Goal: Participate in discussion

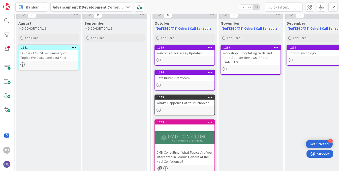
scroll to position [57, 71]
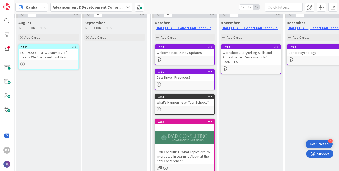
click at [178, 105] on div "What's Happening at Your Schools?" at bounding box center [184, 102] width 59 height 7
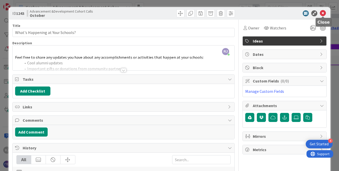
click at [322, 14] on icon at bounding box center [323, 13] width 6 height 6
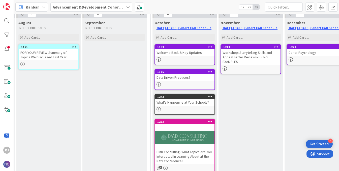
click at [183, 105] on div "What's Happening at Your Schools?" at bounding box center [184, 102] width 59 height 7
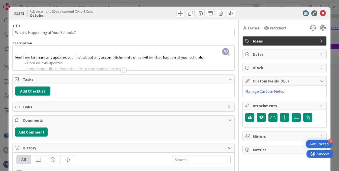
click at [123, 70] on div at bounding box center [124, 70] width 6 height 4
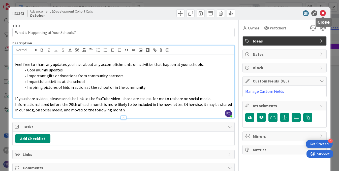
click at [322, 15] on icon at bounding box center [323, 13] width 6 height 6
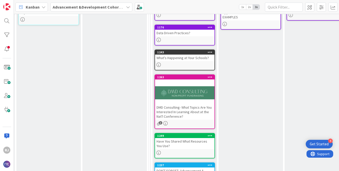
scroll to position [140, 71]
